Goal: Obtain resource: Download file/media

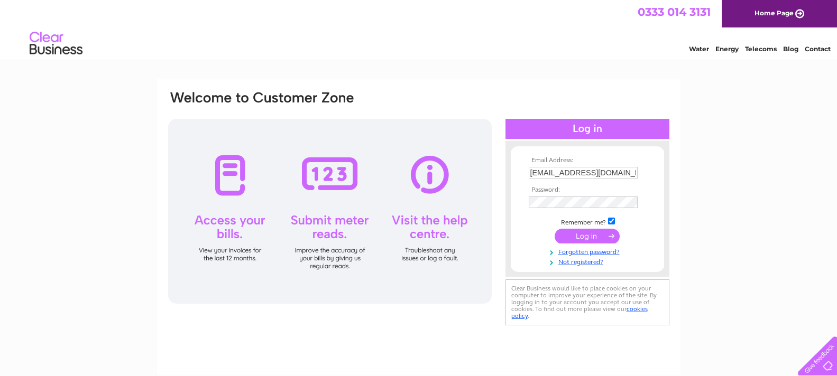
click at [580, 238] on input "submit" at bounding box center [586, 236] width 65 height 15
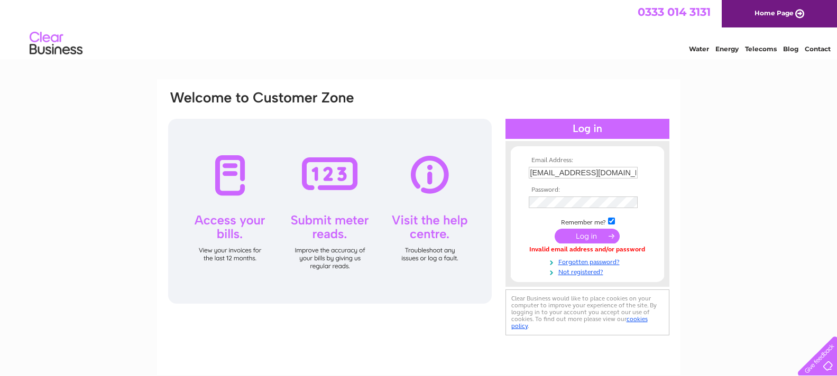
click at [599, 236] on input "submit" at bounding box center [586, 236] width 65 height 15
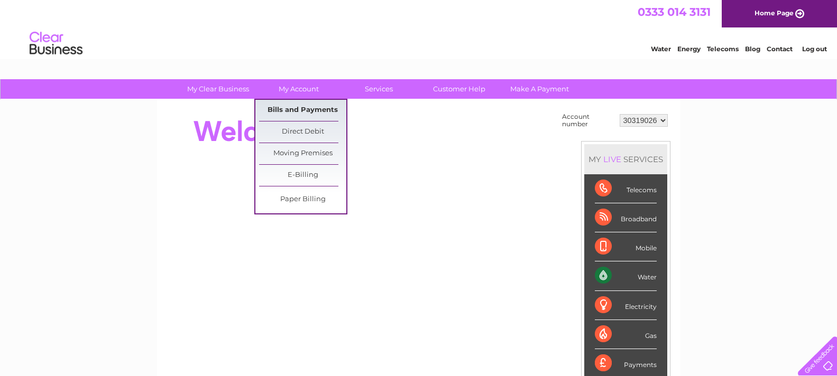
click at [295, 105] on link "Bills and Payments" at bounding box center [302, 110] width 87 height 21
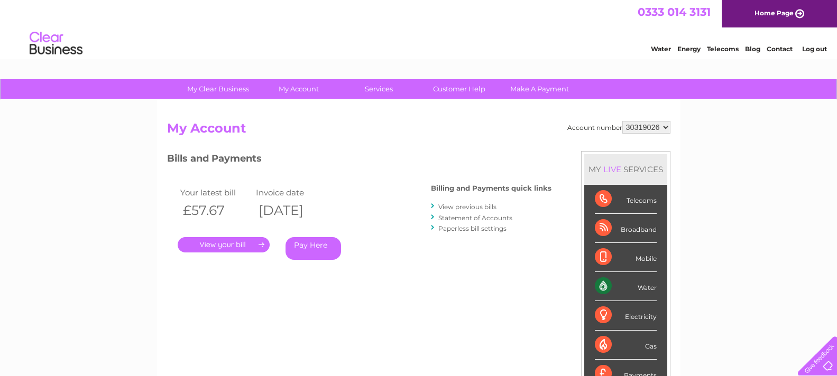
click at [212, 244] on link "." at bounding box center [224, 244] width 92 height 15
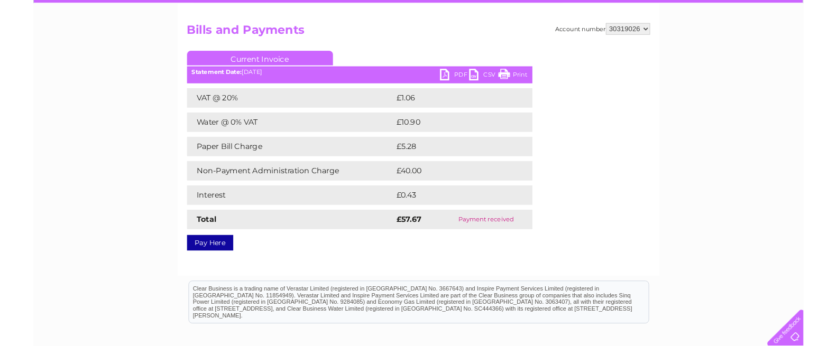
scroll to position [106, 0]
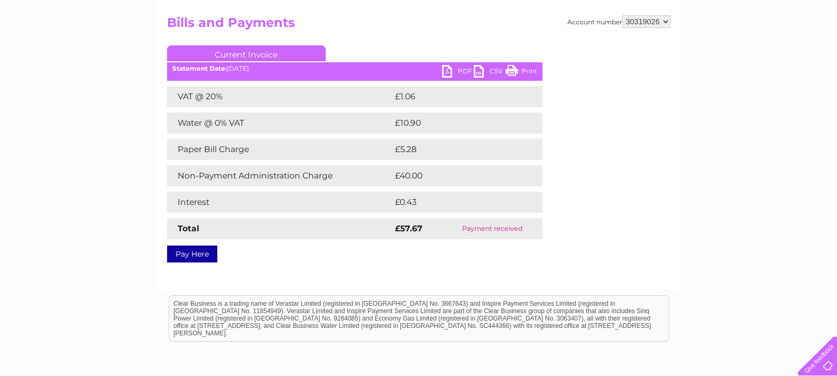
click at [459, 70] on link "PDF" at bounding box center [458, 72] width 32 height 15
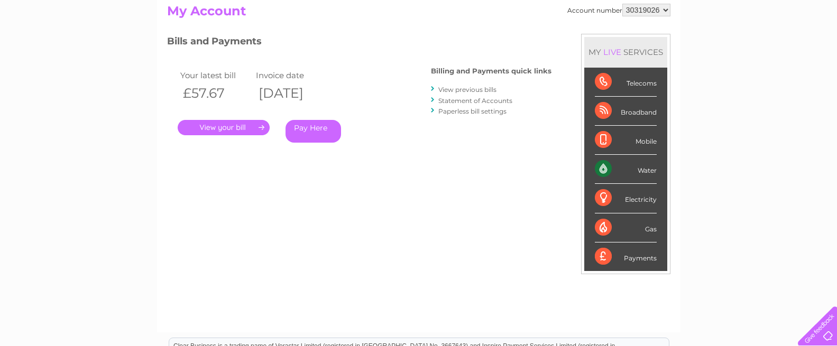
scroll to position [53, 0]
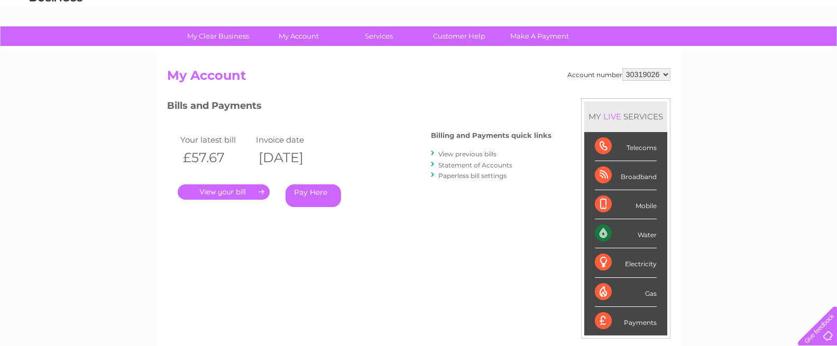
click at [473, 153] on link "View previous bills" at bounding box center [467, 154] width 58 height 8
click at [471, 154] on link "View previous bills" at bounding box center [467, 154] width 58 height 8
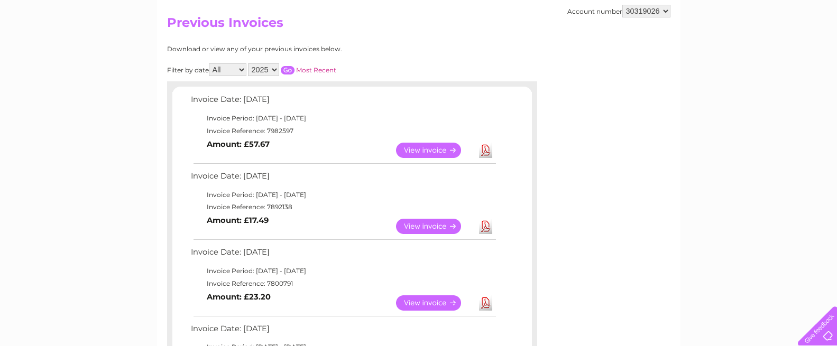
scroll to position [211, 0]
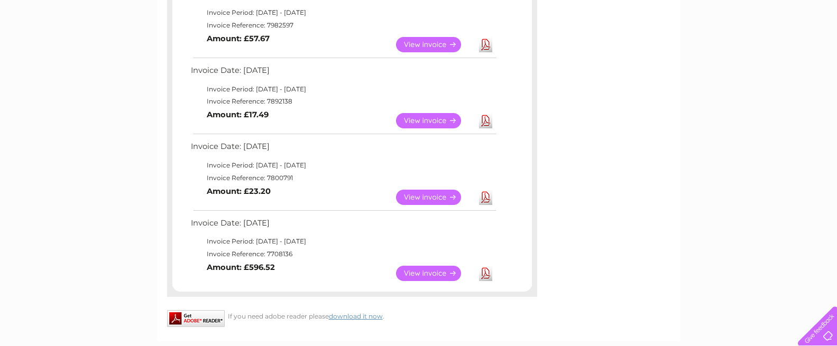
click at [485, 119] on link "Download" at bounding box center [485, 120] width 13 height 15
click at [483, 197] on link "Download" at bounding box center [485, 197] width 13 height 15
click at [487, 274] on link "Download" at bounding box center [485, 273] width 13 height 15
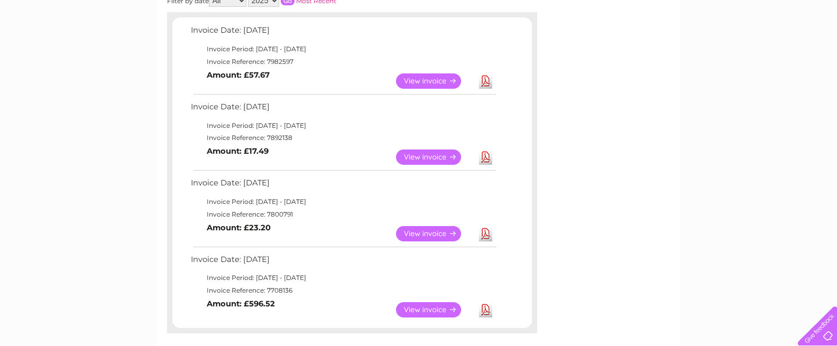
scroll to position [0, 0]
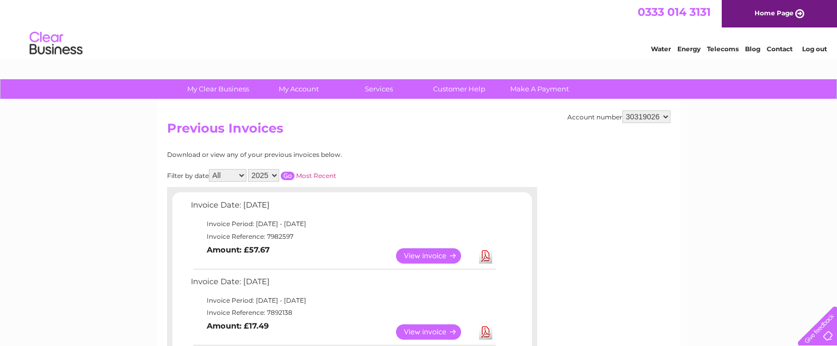
click at [809, 50] on link "Log out" at bounding box center [814, 49] width 25 height 8
